Goal: Information Seeking & Learning: Check status

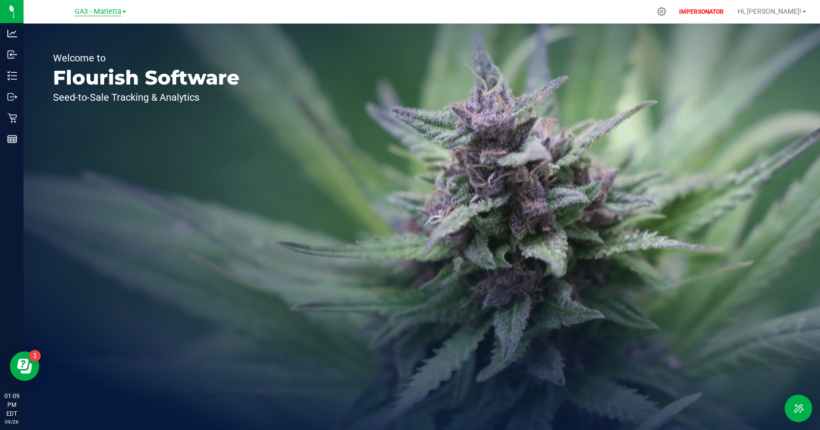
click at [97, 13] on span "GA3 - Marietta" at bounding box center [98, 11] width 47 height 9
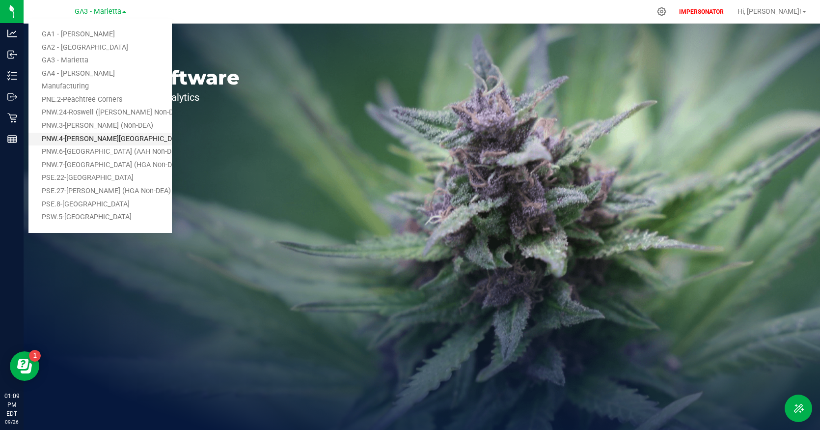
click at [118, 139] on link "PNW.4-[PERSON_NAME][GEOGRAPHIC_DATA] (AAH Non-DEA)" at bounding box center [99, 139] width 143 height 13
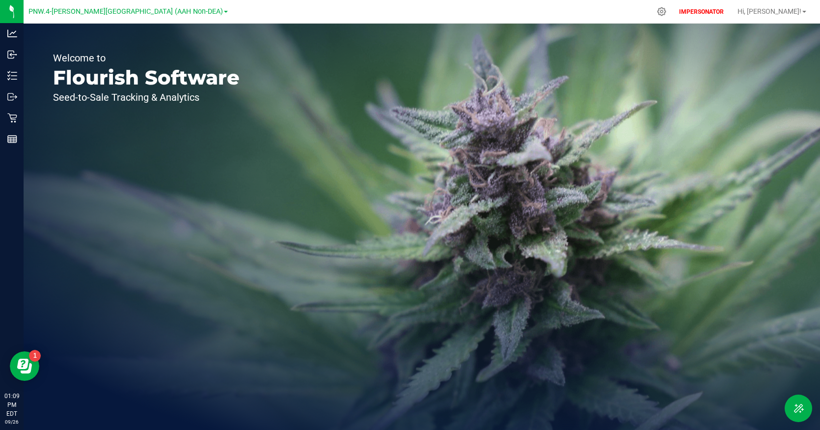
click at [135, 135] on div "Welcome to Flourish Software Seed-to-Sale Tracking & Analytics" at bounding box center [146, 227] width 245 height 406
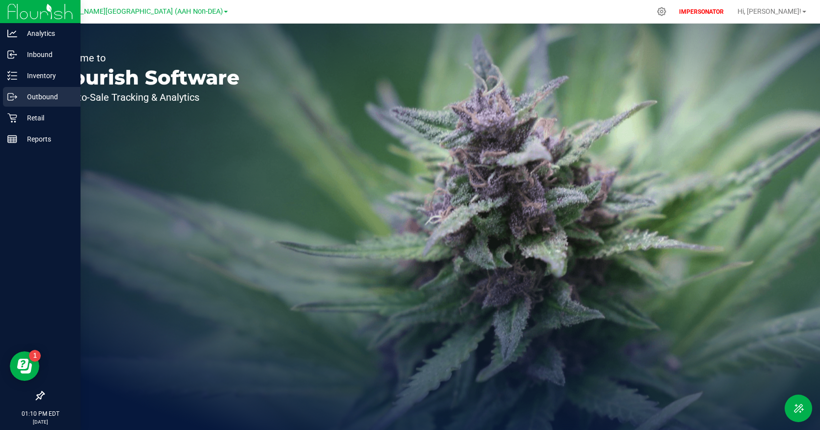
click at [29, 96] on p "Outbound" at bounding box center [46, 97] width 59 height 12
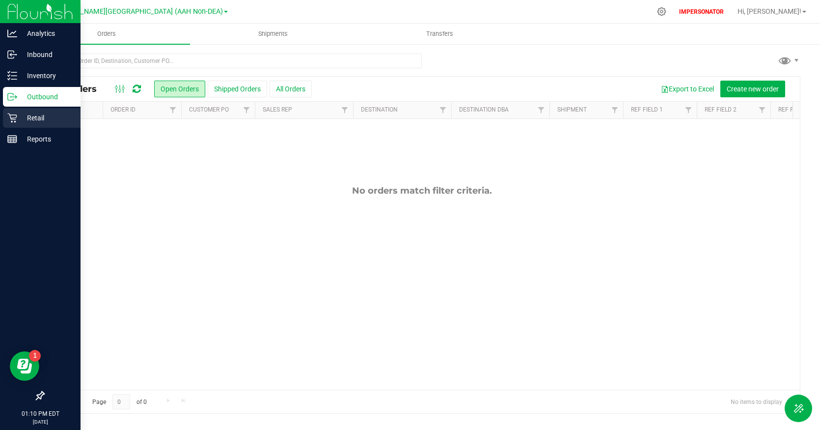
click at [44, 121] on p "Retail" at bounding box center [46, 118] width 59 height 12
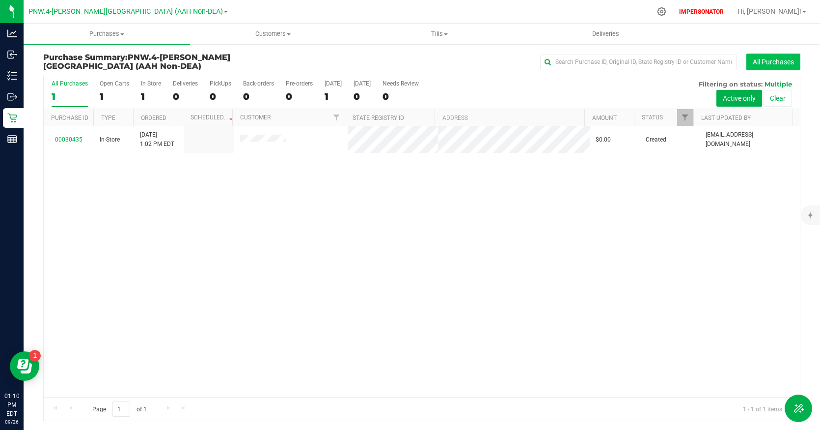
click at [750, 65] on button "All Purchases" at bounding box center [773, 62] width 54 height 17
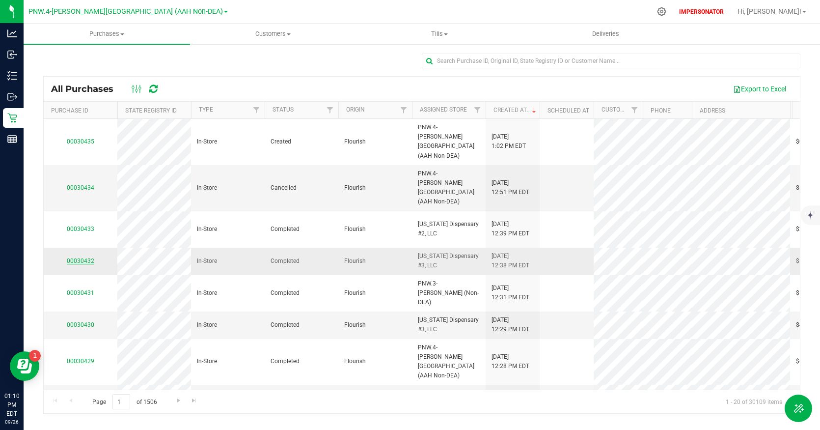
click at [90, 257] on link "00030432" at bounding box center [80, 260] width 27 height 7
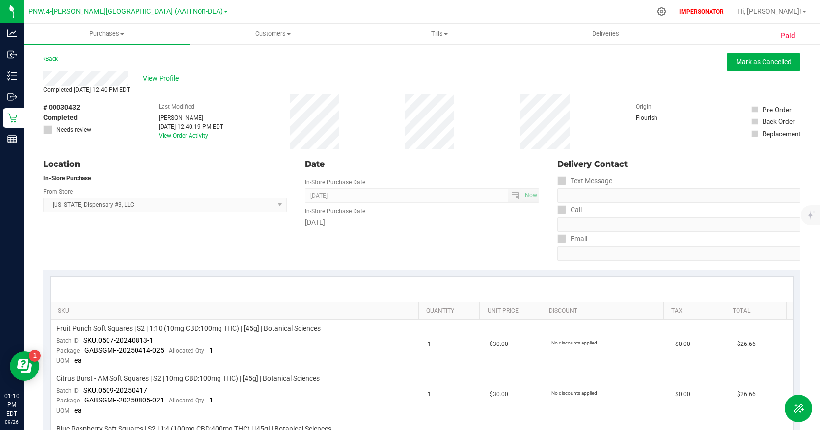
drag, startPoint x: 49, startPoint y: 106, endPoint x: 81, endPoint y: 119, distance: 34.6
click at [81, 119] on div "# 00030432 Completed Needs review" at bounding box center [67, 118] width 49 height 32
click at [105, 9] on span "PNW.4-[PERSON_NAME][GEOGRAPHIC_DATA] (AAH Non-DEA)" at bounding box center [125, 11] width 194 height 9
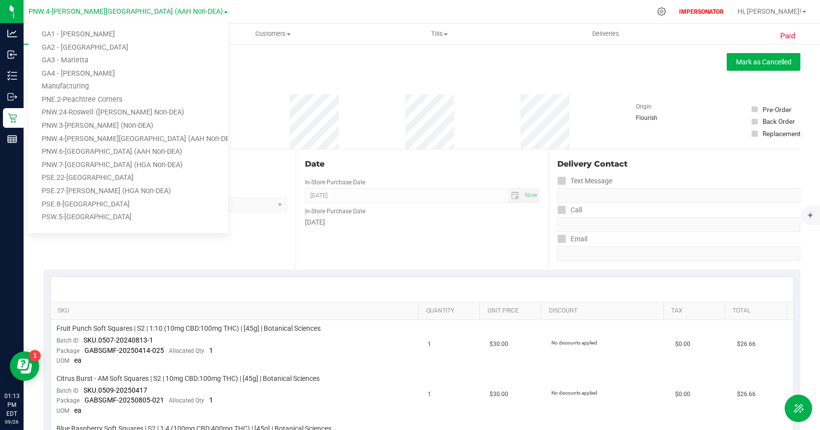
click at [232, 69] on div "Back Mark as Cancelled" at bounding box center [421, 62] width 757 height 18
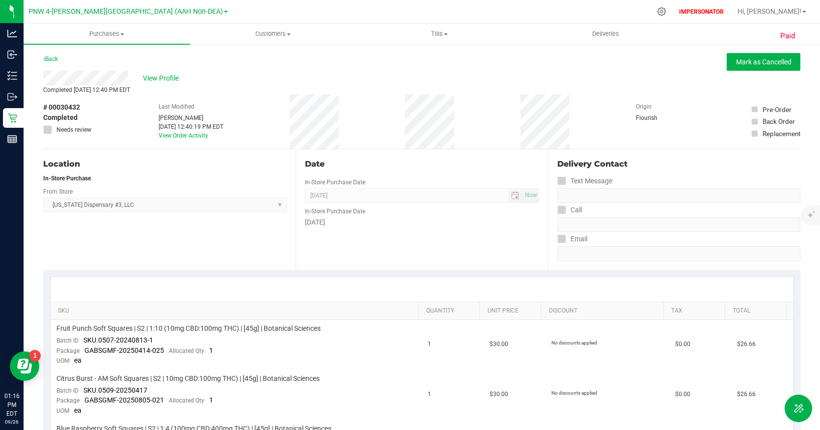
click at [121, 16] on div "PNW.4-Johns Creek (AAH Non-DEA) GA1 - Chamblee GA2 - Stockbridge GA3 - Marietta…" at bounding box center [127, 11] width 199 height 12
click at [121, 12] on span "PNW.4-[PERSON_NAME][GEOGRAPHIC_DATA] (AAH Non-DEA)" at bounding box center [125, 11] width 194 height 9
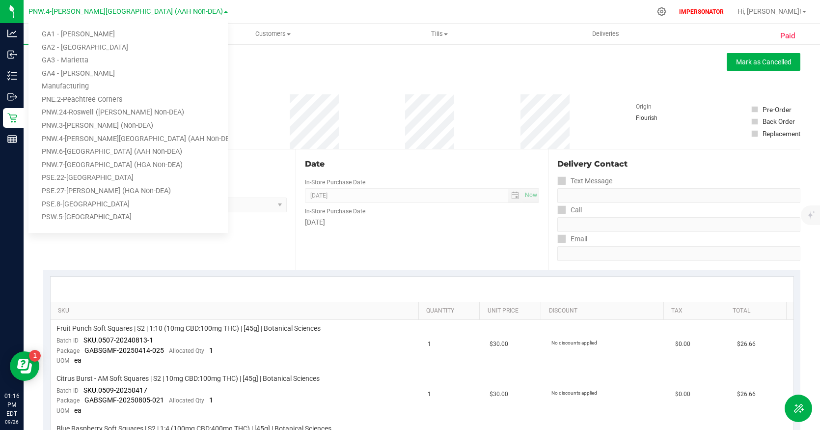
click at [237, 74] on div "View Profile" at bounding box center [421, 78] width 757 height 15
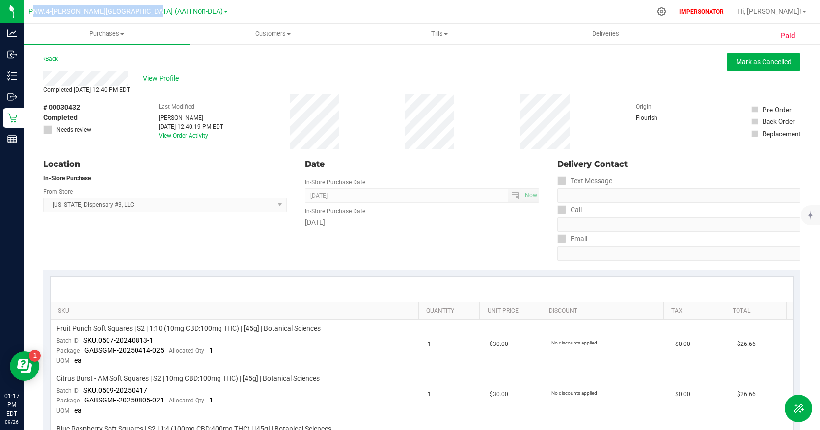
drag, startPoint x: 38, startPoint y: 11, endPoint x: 154, endPoint y: 9, distance: 116.4
click at [154, 9] on div "PNW.4-Johns Creek (AAH Non-DEA) GA1 - Chamblee GA2 - Stockbridge GA3 - Marietta…" at bounding box center [127, 11] width 199 height 15
copy span "PNW.4-[PERSON_NAME][GEOGRAPHIC_DATA] (AAH Non-DEA)"
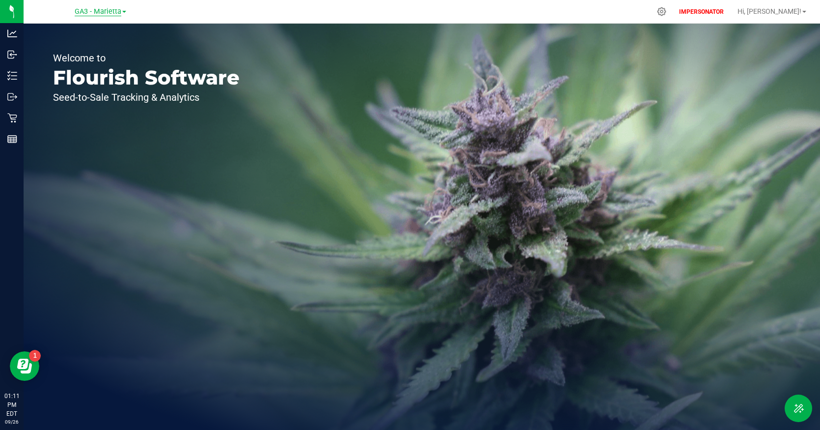
click at [102, 12] on span "GA3 - Marietta" at bounding box center [98, 11] width 47 height 9
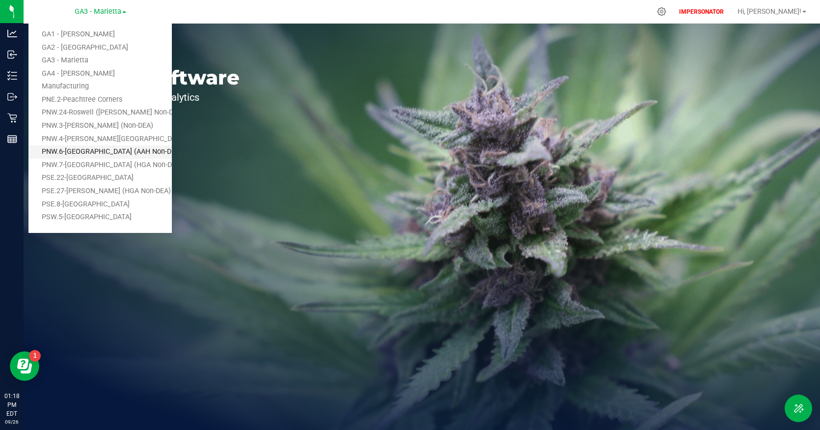
click at [139, 153] on link "PNW.6-[GEOGRAPHIC_DATA] (AAH Non-DEA)" at bounding box center [99, 151] width 143 height 13
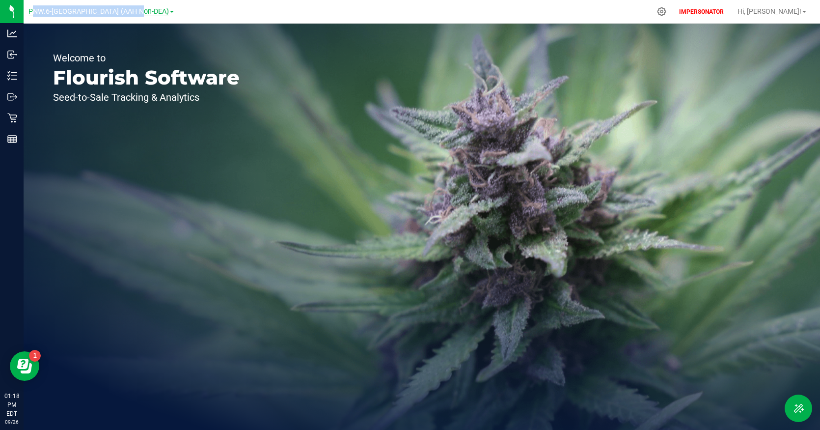
drag, startPoint x: 51, startPoint y: 11, endPoint x: 151, endPoint y: 13, distance: 99.7
click at [151, 13] on div "PNW.6-[GEOGRAPHIC_DATA] (AAH Non-DEA) GA1 - [GEOGRAPHIC_DATA] GA2 - [GEOGRAPHIC…" at bounding box center [100, 11] width 145 height 15
copy span "PNW.6-[GEOGRAPHIC_DATA] (AAH Non-DEA)"
click at [133, 12] on span "PNW.6-[GEOGRAPHIC_DATA] (AAH Non-DEA)" at bounding box center [98, 11] width 140 height 9
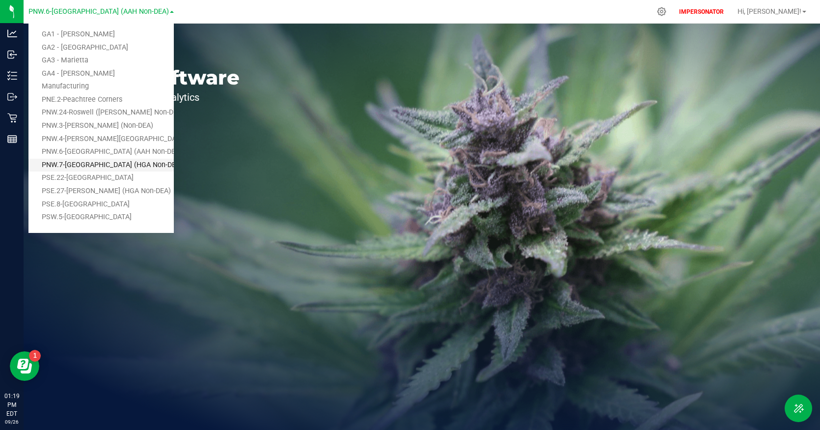
click at [110, 161] on link "PNW.7-[GEOGRAPHIC_DATA] (HGA Non-DEA)" at bounding box center [100, 165] width 145 height 13
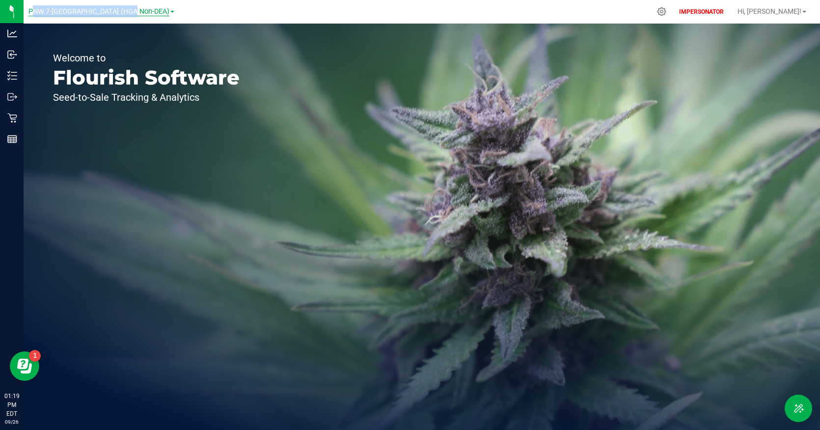
drag, startPoint x: 47, startPoint y: 11, endPoint x: 145, endPoint y: 13, distance: 98.7
click at [145, 13] on div "PNW.7-[GEOGRAPHIC_DATA] (HGA Non-DEA) GA1 - [GEOGRAPHIC_DATA] GA2 - [GEOGRAPHIC…" at bounding box center [101, 11] width 146 height 15
copy span "PNW.7-[GEOGRAPHIC_DATA] (HGA Non-DEA)"
